Goal: Information Seeking & Learning: Learn about a topic

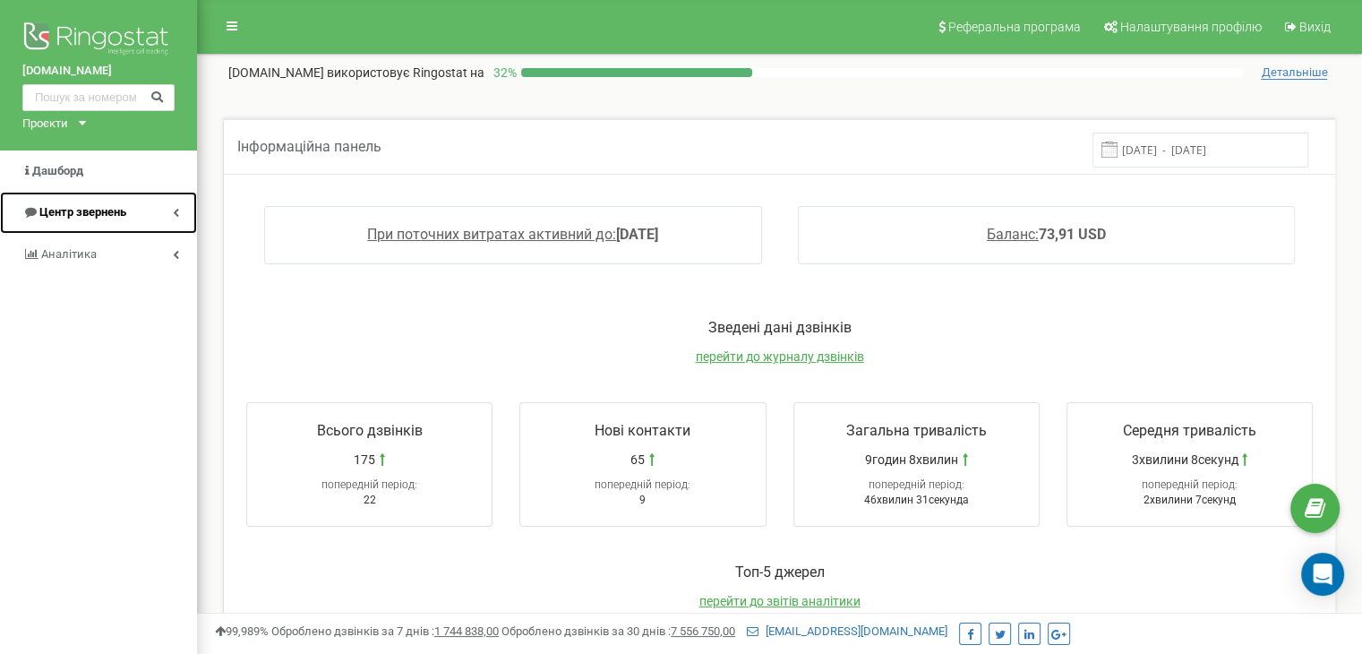
click at [104, 212] on span "Центр звернень" at bounding box center [82, 211] width 87 height 13
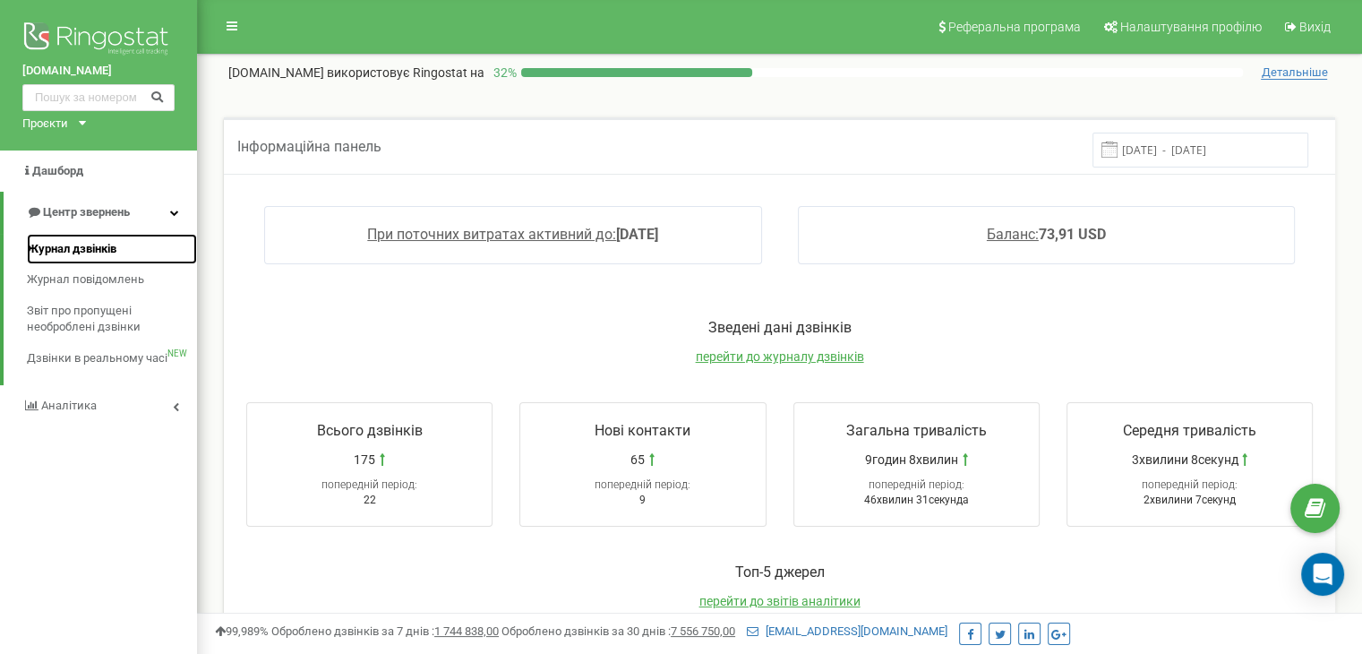
click at [94, 248] on span "Журнал дзвінків" at bounding box center [72, 249] width 90 height 17
click at [98, 248] on span "Журнал дзвінків" at bounding box center [72, 249] width 90 height 17
click at [99, 247] on span "Журнал дзвінків" at bounding box center [72, 249] width 90 height 17
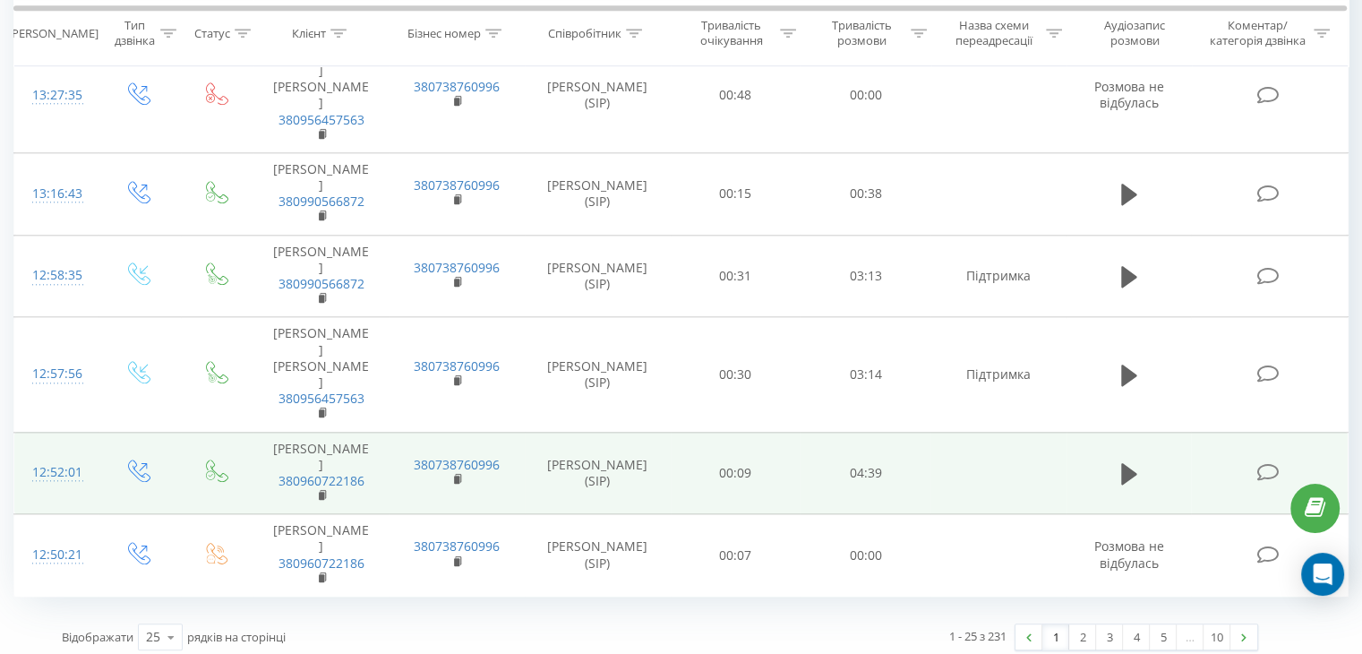
scroll to position [1894, 0]
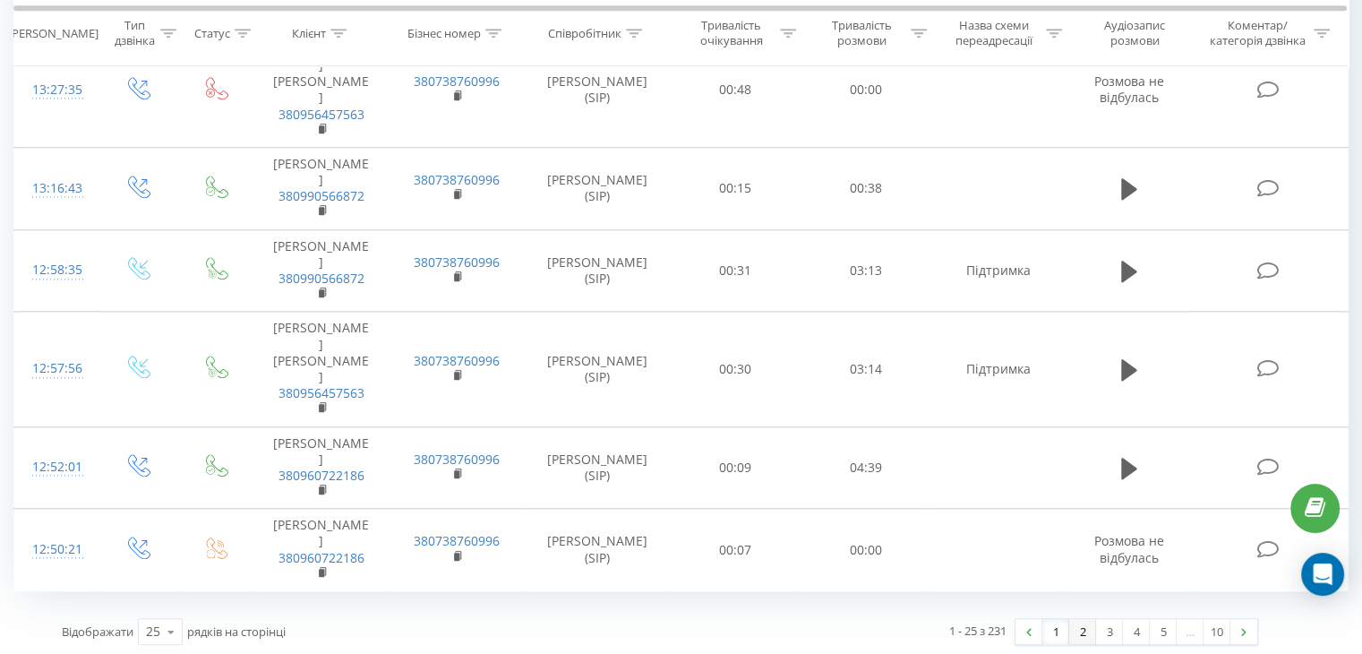
click at [1075, 623] on link "2" at bounding box center [1082, 631] width 27 height 25
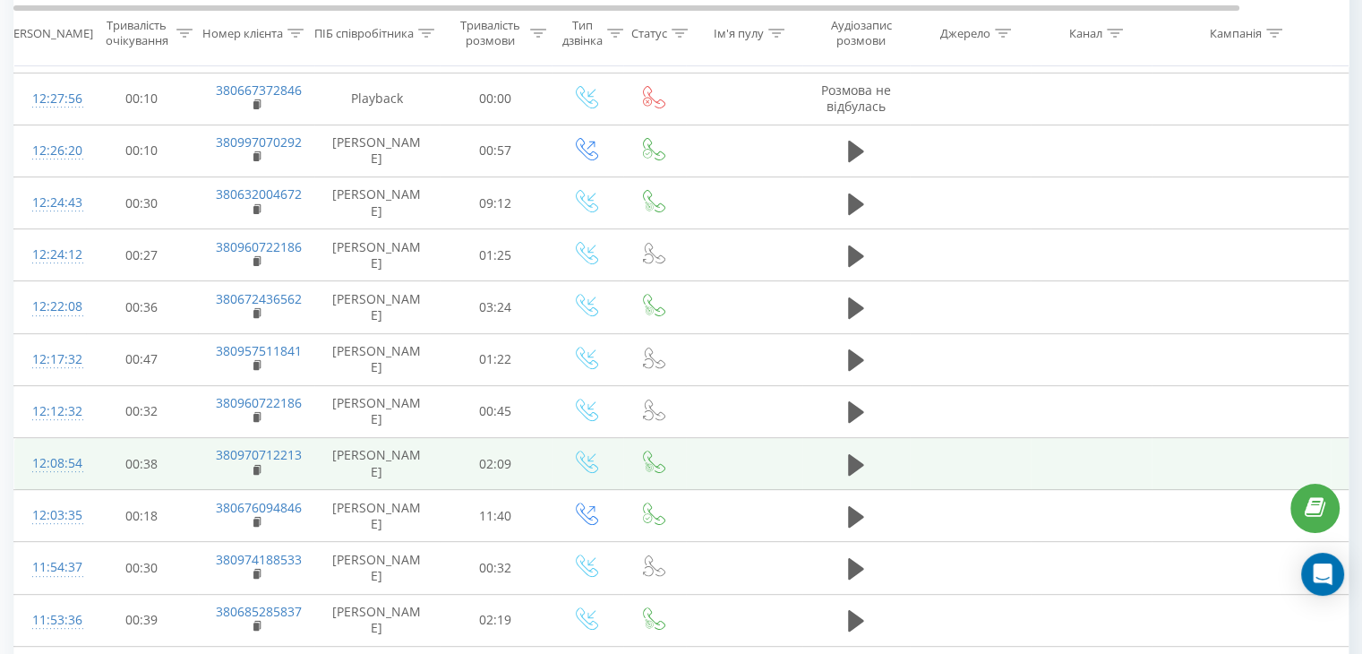
scroll to position [566, 0]
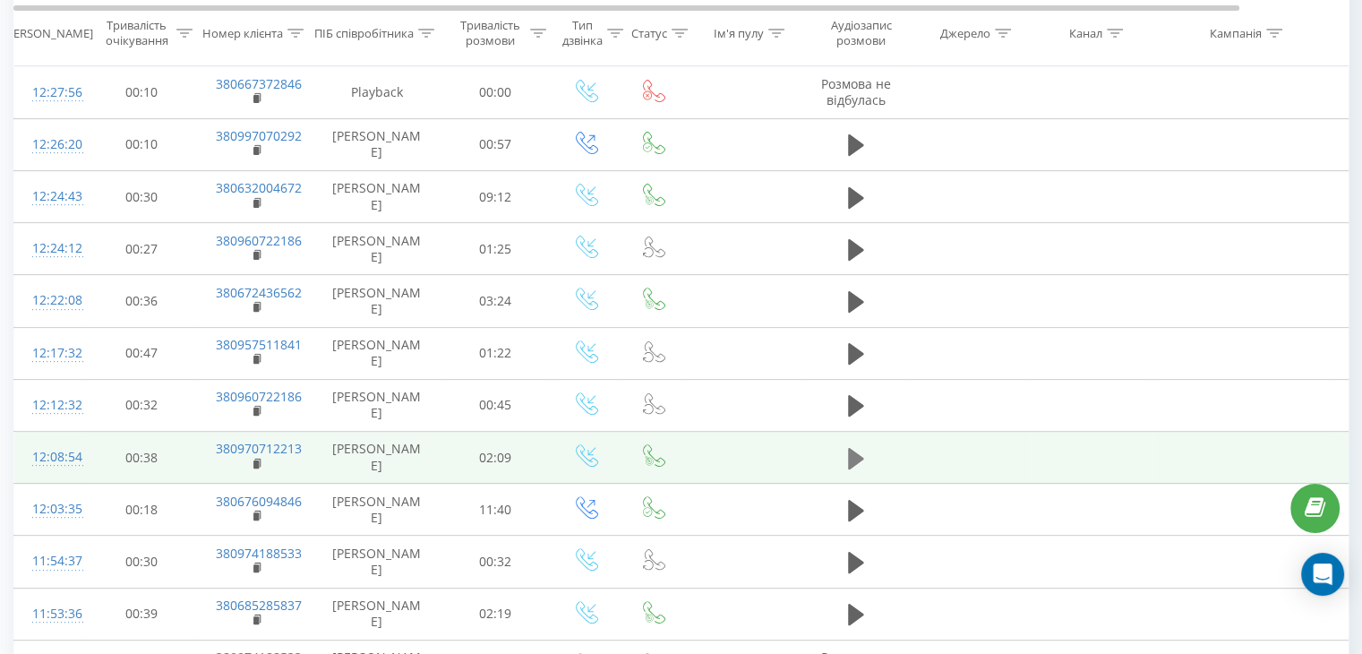
click at [850, 449] on icon at bounding box center [856, 457] width 16 height 21
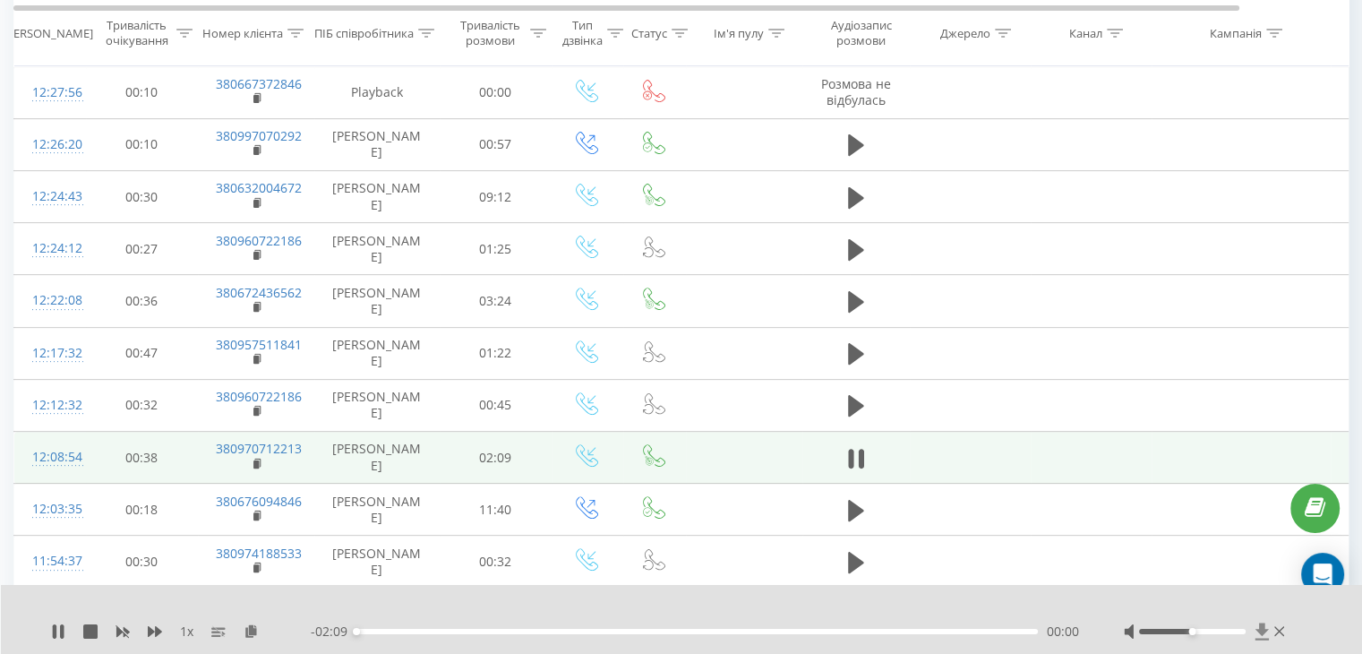
click at [1257, 627] on icon at bounding box center [1262, 631] width 15 height 18
click at [57, 630] on icon at bounding box center [58, 631] width 14 height 14
